Goal: Information Seeking & Learning: Check status

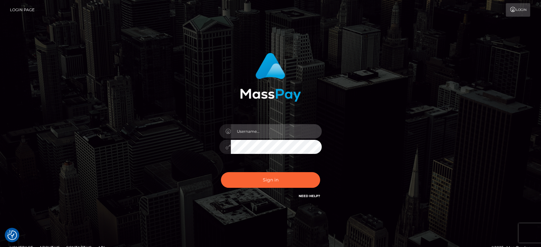
click at [270, 132] on input "text" at bounding box center [276, 131] width 91 height 14
type input "[PERSON_NAME].B2"
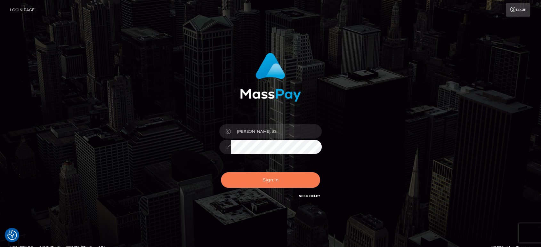
click at [269, 181] on button "Sign in" at bounding box center [270, 180] width 99 height 16
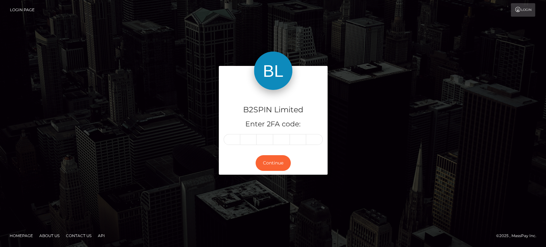
click at [234, 137] on input "text" at bounding box center [232, 139] width 17 height 11
type input "3"
type input "5"
type input "7"
type input "0"
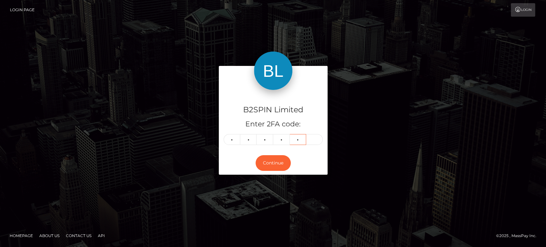
type input "5"
type input "9"
click at [275, 164] on button "Continue" at bounding box center [273, 163] width 35 height 16
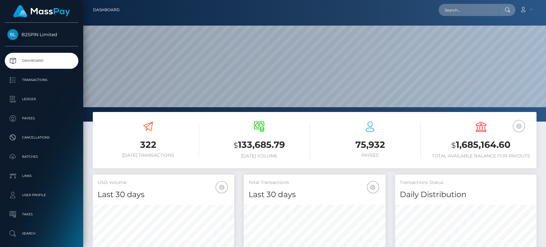
scroll to position [113, 141]
click at [484, 142] on h3 "$ 1,685,164.60" at bounding box center [481, 145] width 101 height 13
copy h3 "1,685,164.60"
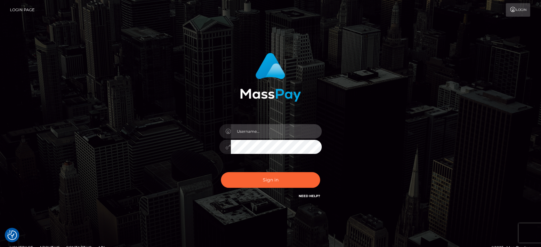
click at [276, 136] on input "text" at bounding box center [276, 131] width 91 height 14
type input "Ivan.B2"
click at [268, 171] on div "Sign in Need Help?" at bounding box center [270, 182] width 112 height 28
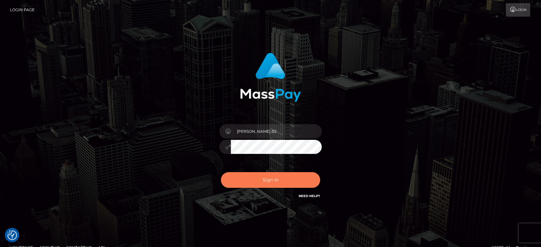
click at [269, 179] on button "Sign in" at bounding box center [270, 180] width 99 height 16
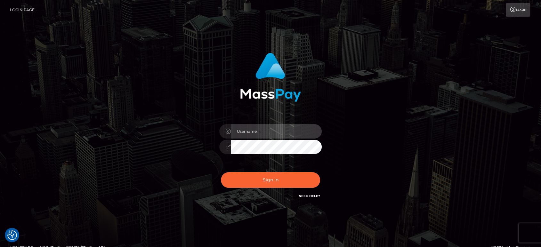
click at [264, 134] on input "text" at bounding box center [276, 131] width 91 height 14
type input "Ivan.B2"
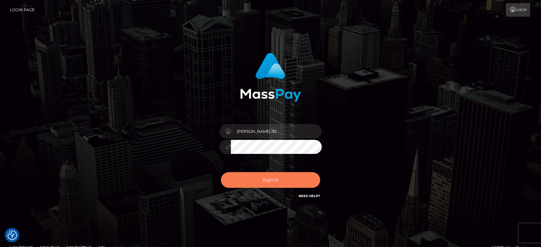
click at [273, 181] on button "Sign in" at bounding box center [270, 180] width 99 height 16
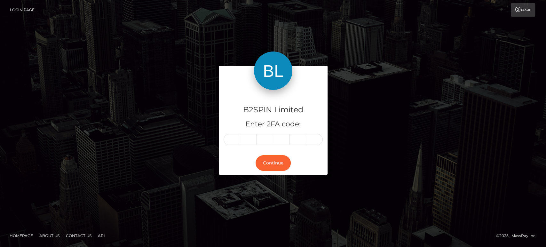
click at [230, 141] on input "text" at bounding box center [232, 139] width 17 height 11
type input "5"
type input "2"
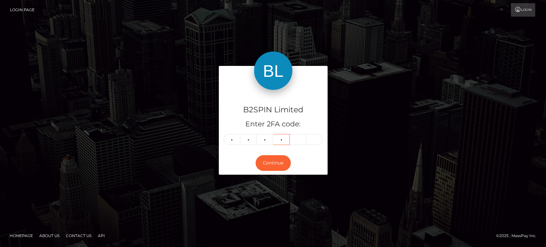
type input "4"
type input "0"
click at [269, 160] on button "Continue" at bounding box center [273, 163] width 35 height 16
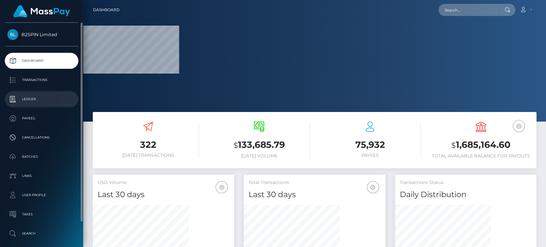
click at [37, 92] on link "Ledger" at bounding box center [42, 99] width 74 height 16
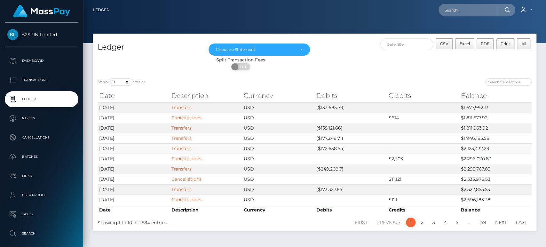
click at [324, 145] on td "($172,638.54)" at bounding box center [351, 148] width 72 height 10
click at [332, 128] on td "($135,121.66)" at bounding box center [351, 128] width 72 height 10
copy td "135,121.66"
click at [328, 107] on td "($133,685.79)" at bounding box center [351, 107] width 72 height 10
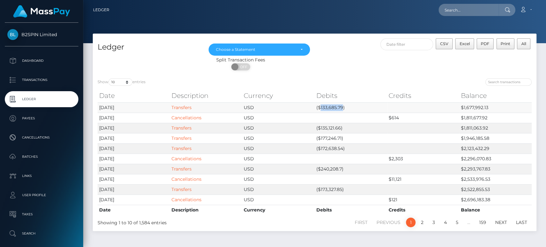
click at [328, 107] on td "($133,685.79)" at bounding box center [351, 107] width 72 height 10
copy td "133,685.79"
click at [352, 85] on div at bounding box center [426, 82] width 213 height 9
click at [522, 12] on icon at bounding box center [523, 9] width 7 height 5
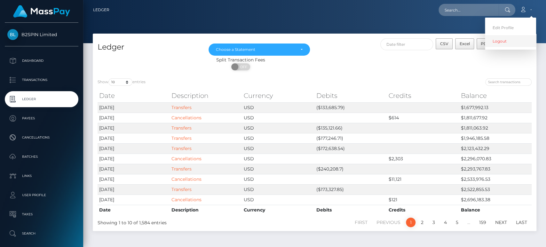
click at [517, 43] on link "Logout" at bounding box center [510, 41] width 51 height 12
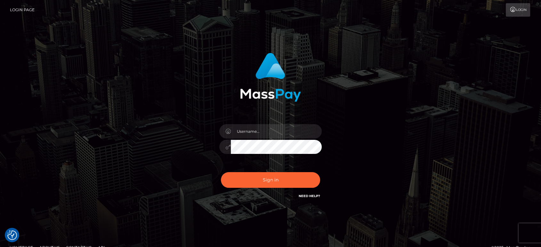
click at [313, 196] on link "Need Help?" at bounding box center [309, 196] width 21 height 4
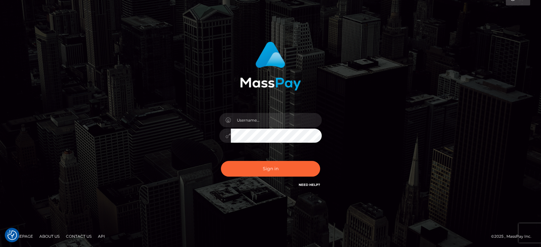
scroll to position [12, 0]
click at [78, 239] on link "Contact Us" at bounding box center [78, 236] width 31 height 10
click at [82, 236] on link "Contact Us" at bounding box center [78, 236] width 31 height 10
